Goal: Information Seeking & Learning: Learn about a topic

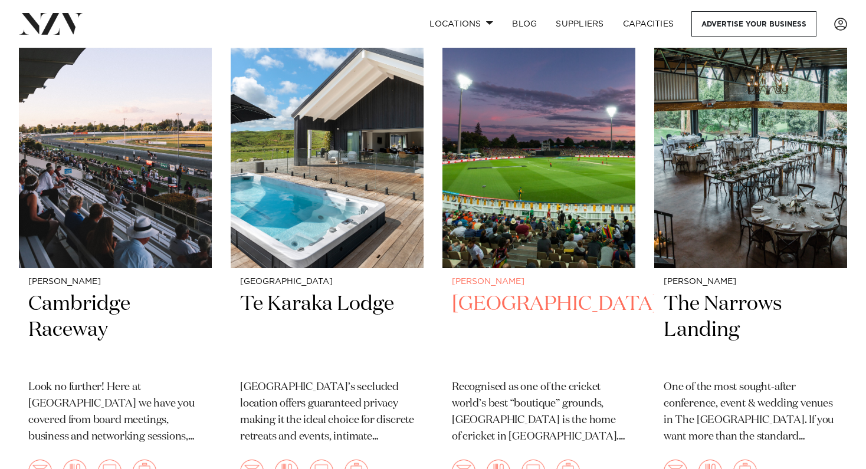
scroll to position [1376, 0]
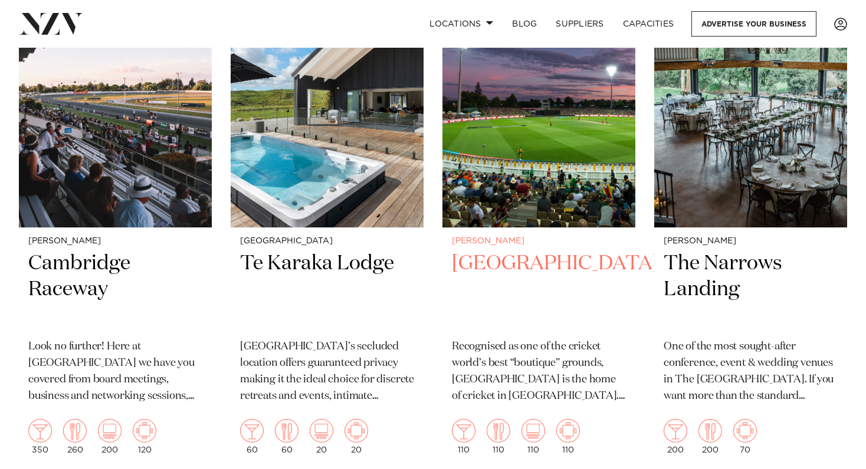
click at [519, 263] on h2 "[GEOGRAPHIC_DATA]" at bounding box center [539, 291] width 174 height 80
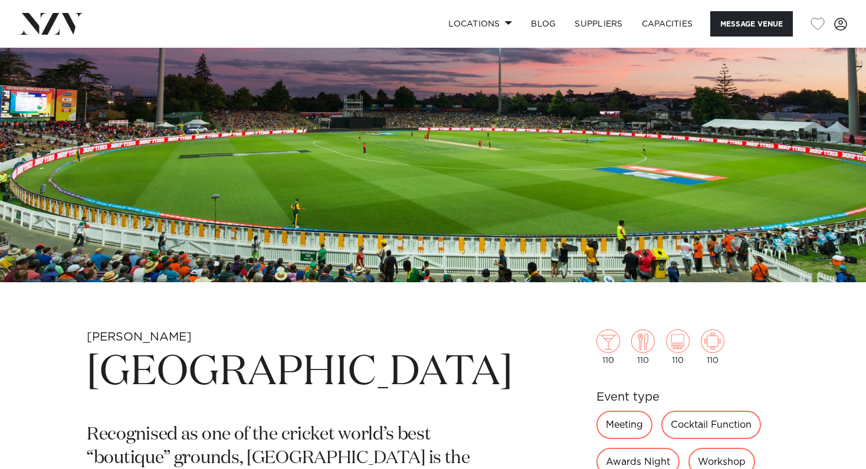
scroll to position [393, 0]
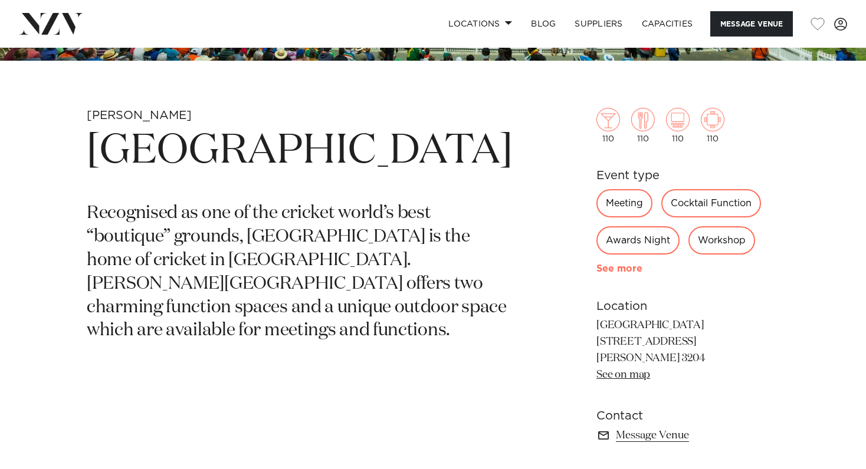
click at [616, 270] on link "See more" at bounding box center [642, 268] width 92 height 9
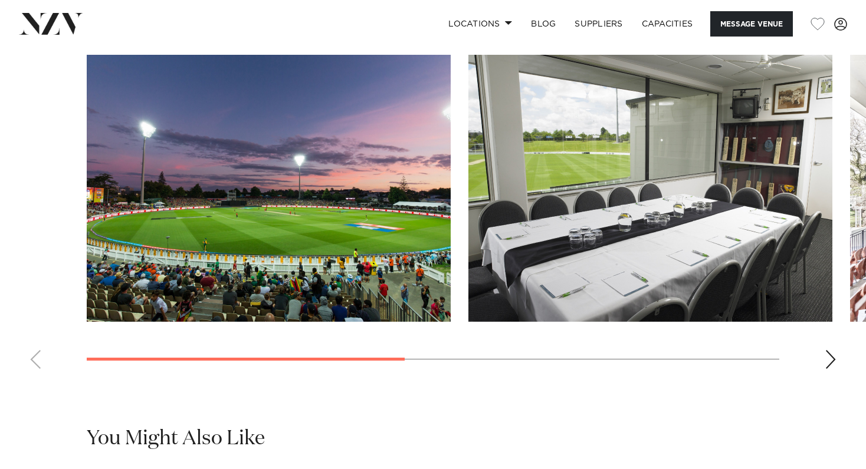
scroll to position [982, 0]
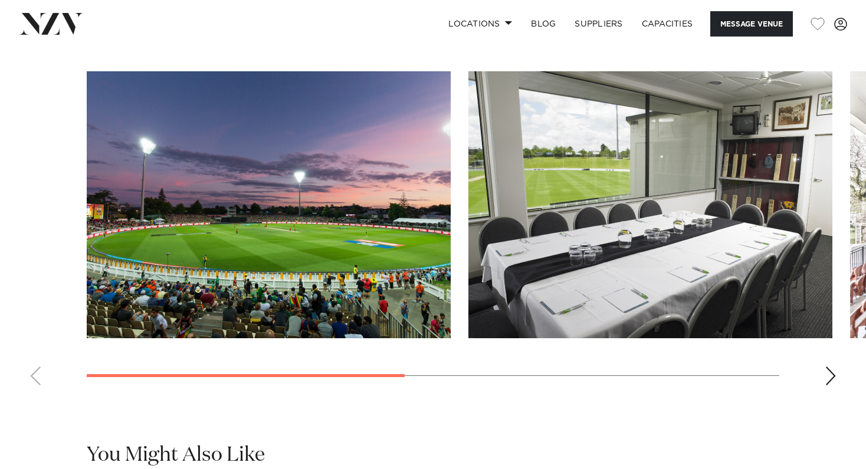
click at [829, 377] on div "Next slide" at bounding box center [830, 376] width 12 height 19
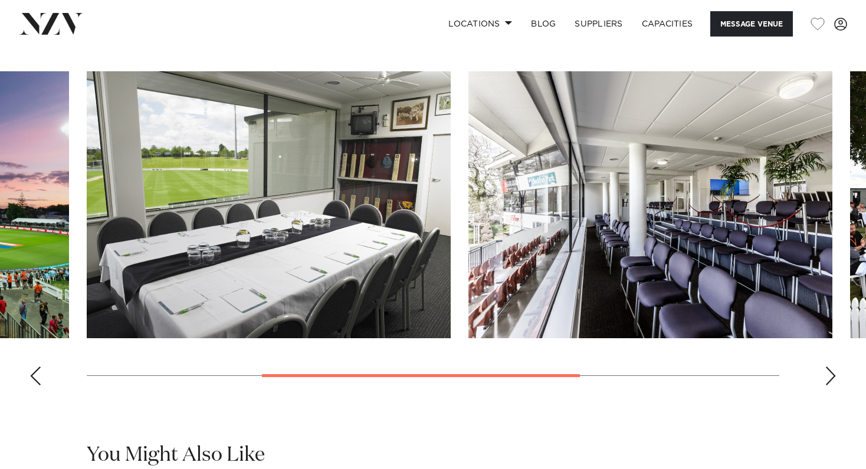
click at [829, 377] on div "Next slide" at bounding box center [830, 376] width 12 height 19
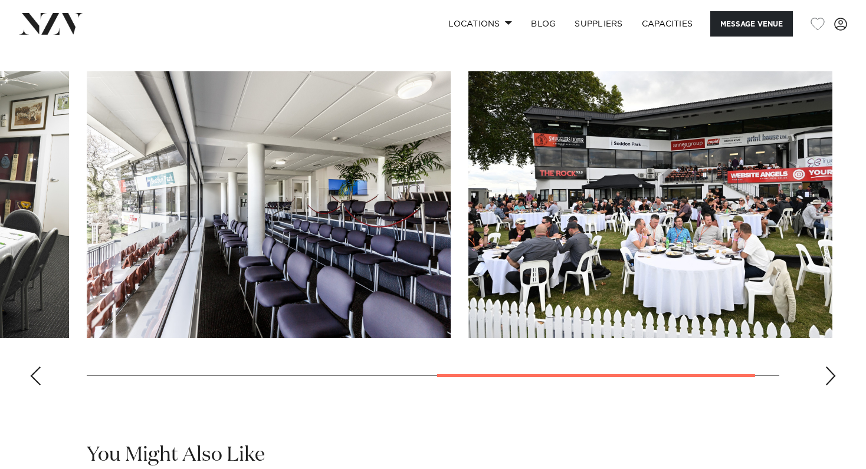
click at [829, 376] on div "Next slide" at bounding box center [830, 376] width 12 height 19
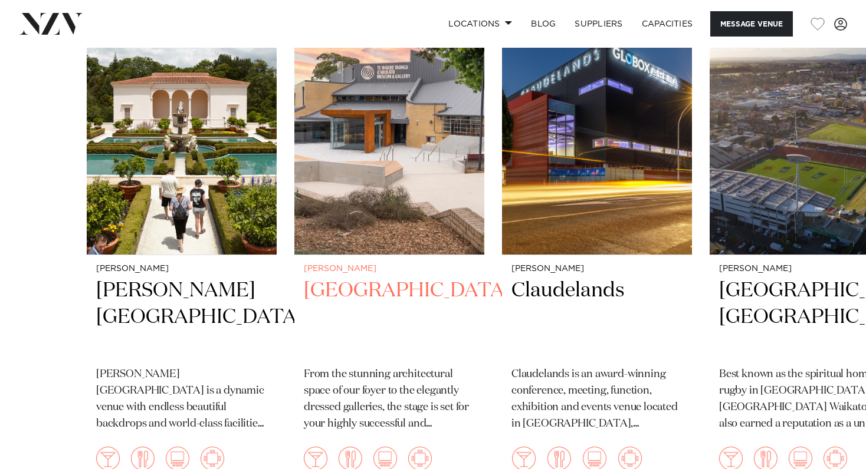
scroll to position [1572, 0]
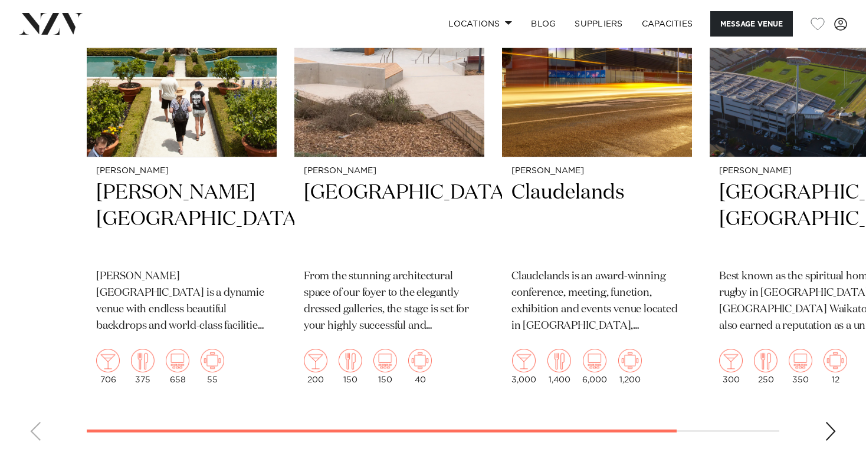
click at [833, 433] on div "Next slide" at bounding box center [830, 431] width 12 height 19
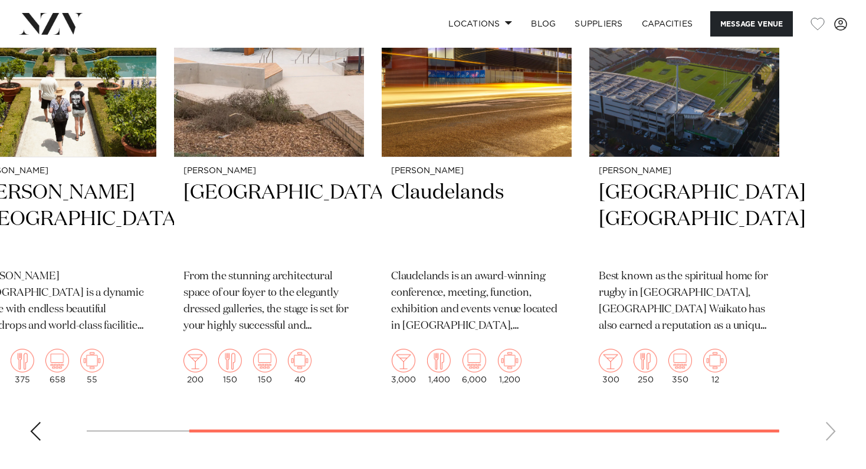
click at [833, 433] on swiper-container "[PERSON_NAME][GEOGRAPHIC_DATA] [PERSON_NAME][GEOGRAPHIC_DATA] is a dynamic venu…" at bounding box center [433, 176] width 866 height 548
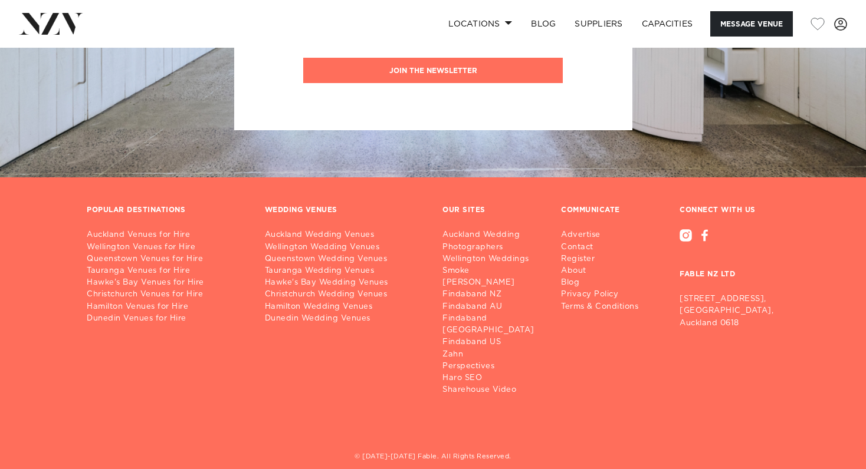
scroll to position [2260, 0]
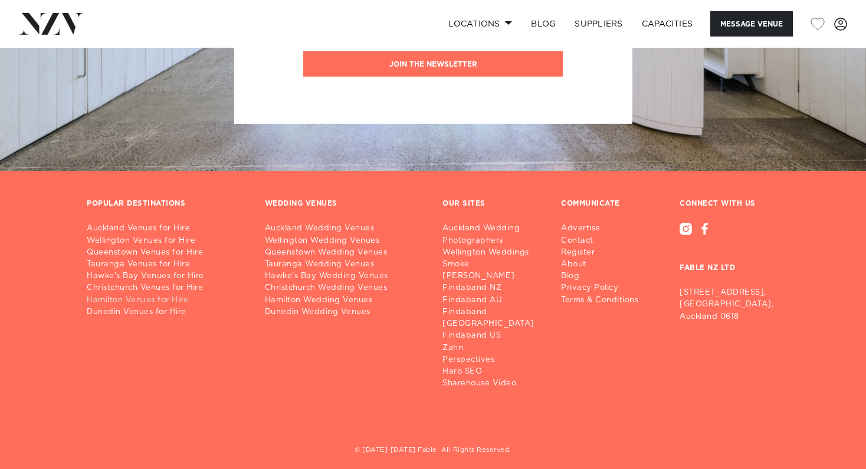
click at [166, 301] on link "Hamilton Venues for Hire" at bounding box center [166, 301] width 159 height 12
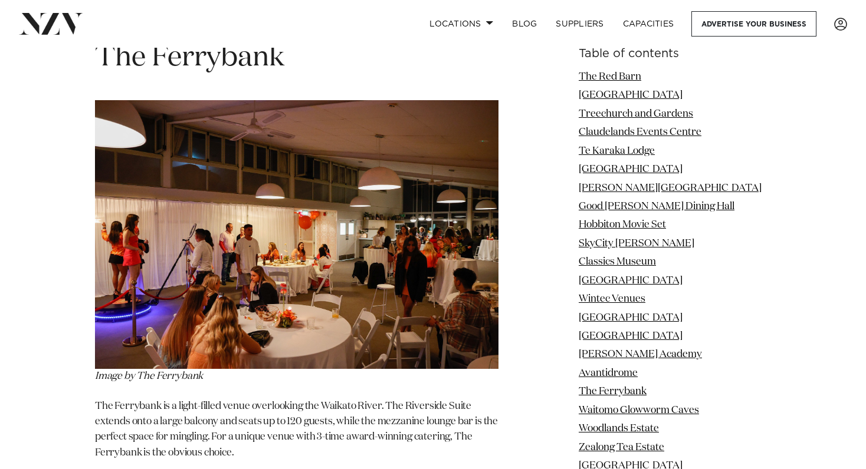
scroll to position [9237, 0]
